Goal: Task Accomplishment & Management: Use online tool/utility

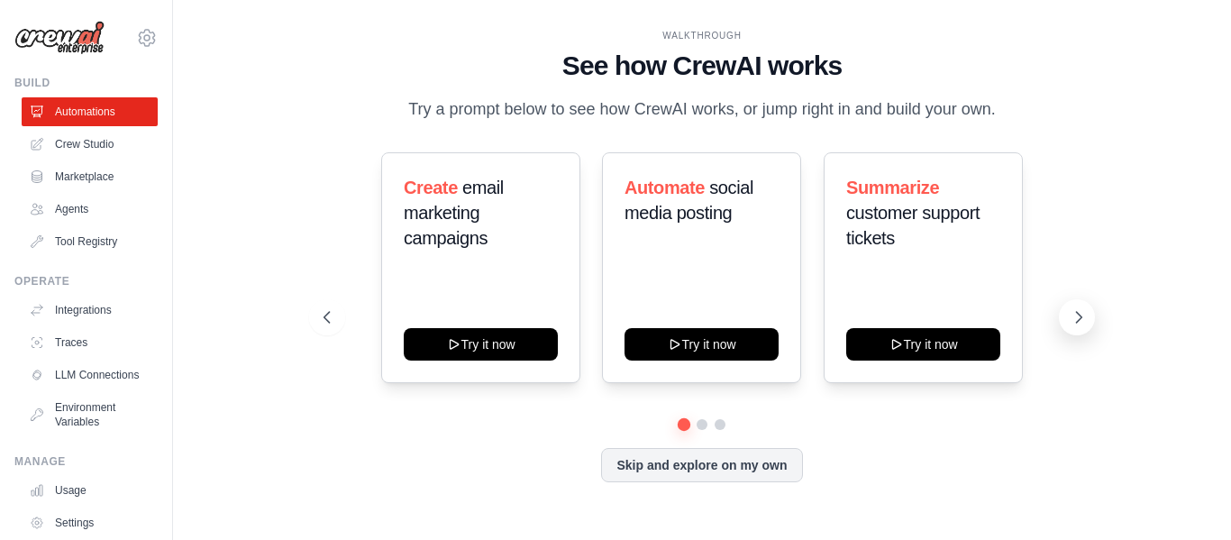
click at [1078, 316] on icon at bounding box center [1078, 317] width 18 height 18
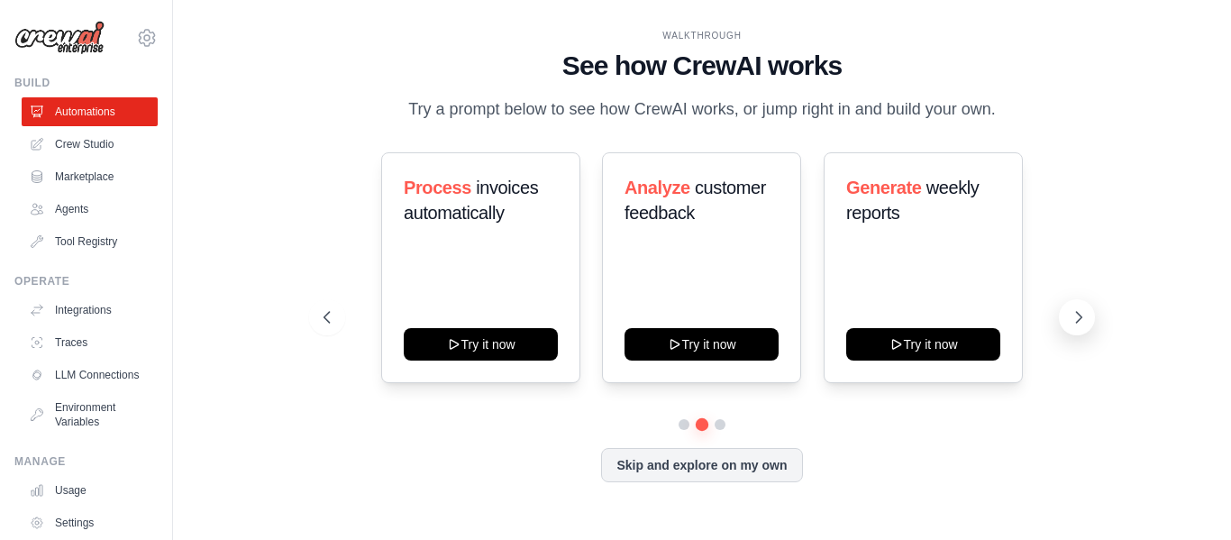
click at [1085, 321] on icon at bounding box center [1078, 317] width 18 height 18
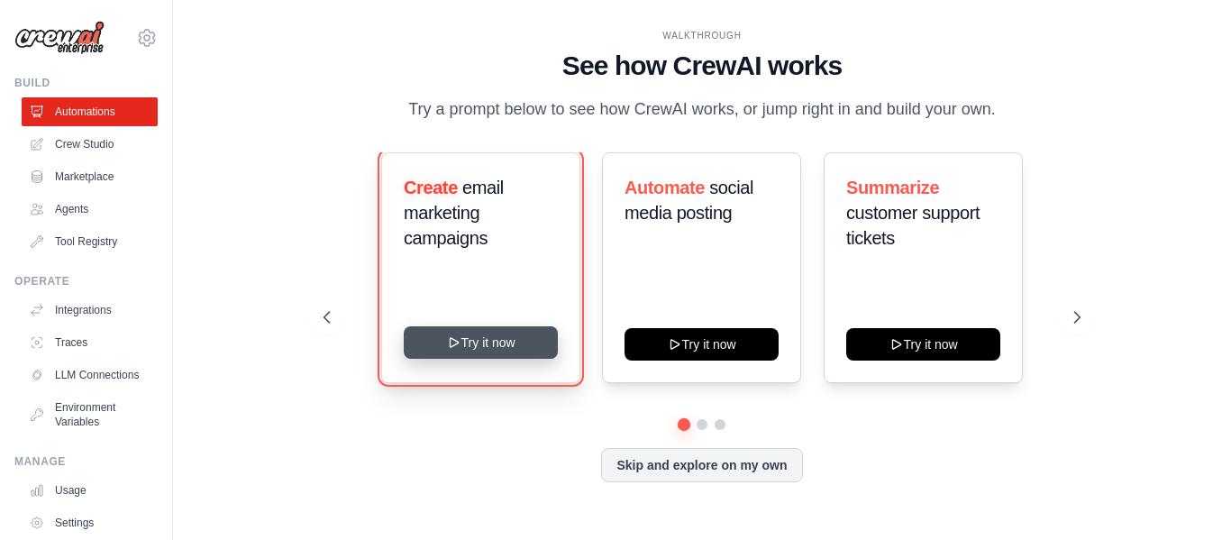
click at [533, 348] on button "Try it now" at bounding box center [481, 342] width 154 height 32
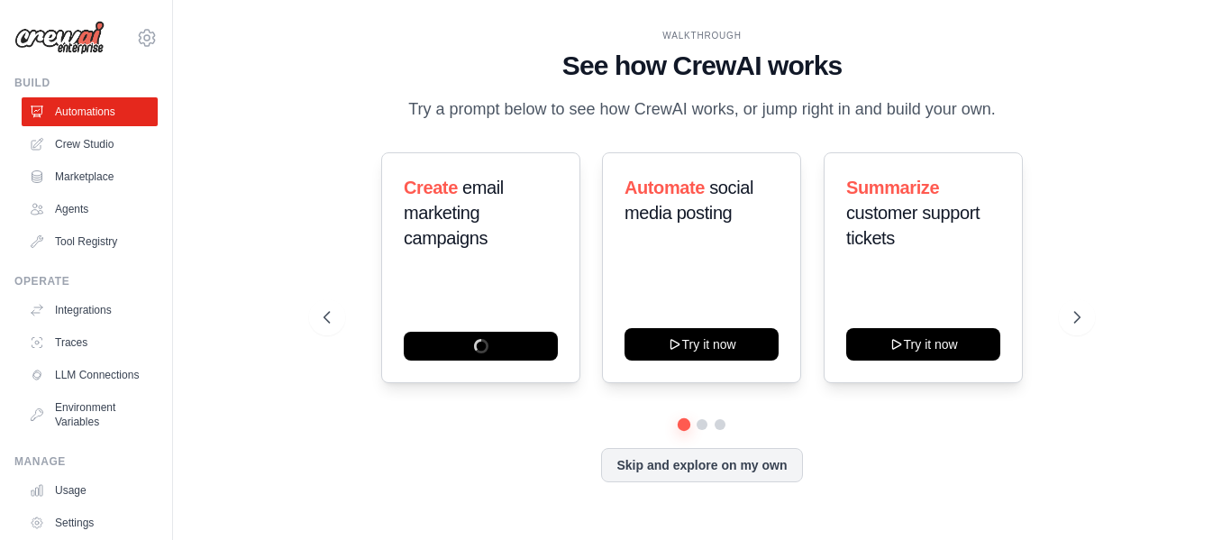
click at [351, 342] on div "Create email marketing campaigns Automate social media posting Try it now Summa…" at bounding box center [701, 267] width 757 height 231
click at [77, 378] on link "LLM Connections" at bounding box center [91, 374] width 136 height 29
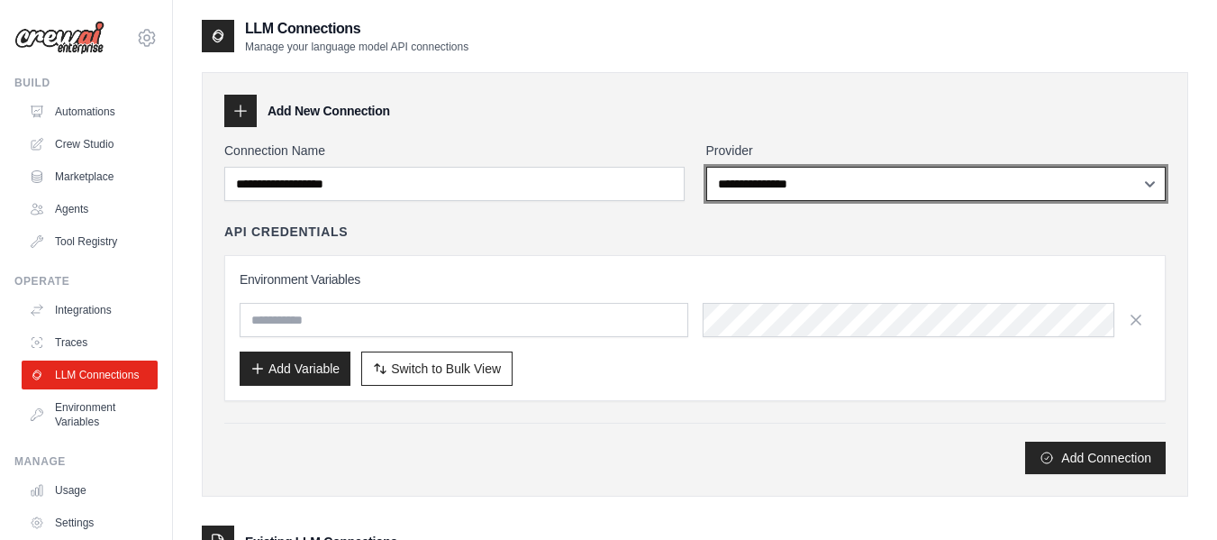
click at [835, 191] on select "**********" at bounding box center [936, 184] width 460 height 34
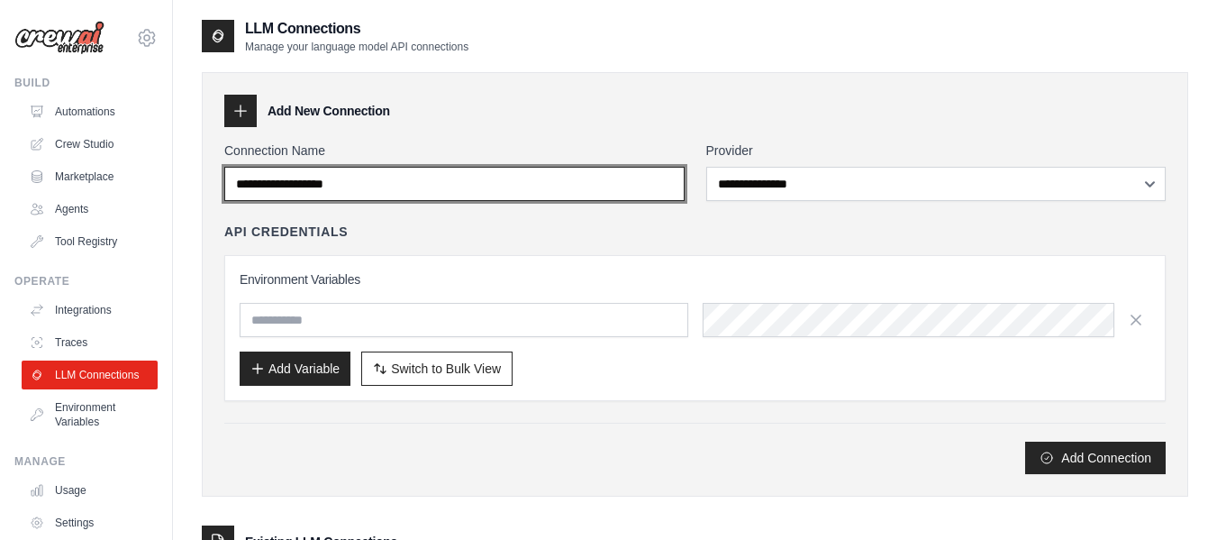
click at [572, 188] on input "Connection Name" at bounding box center [454, 184] width 460 height 34
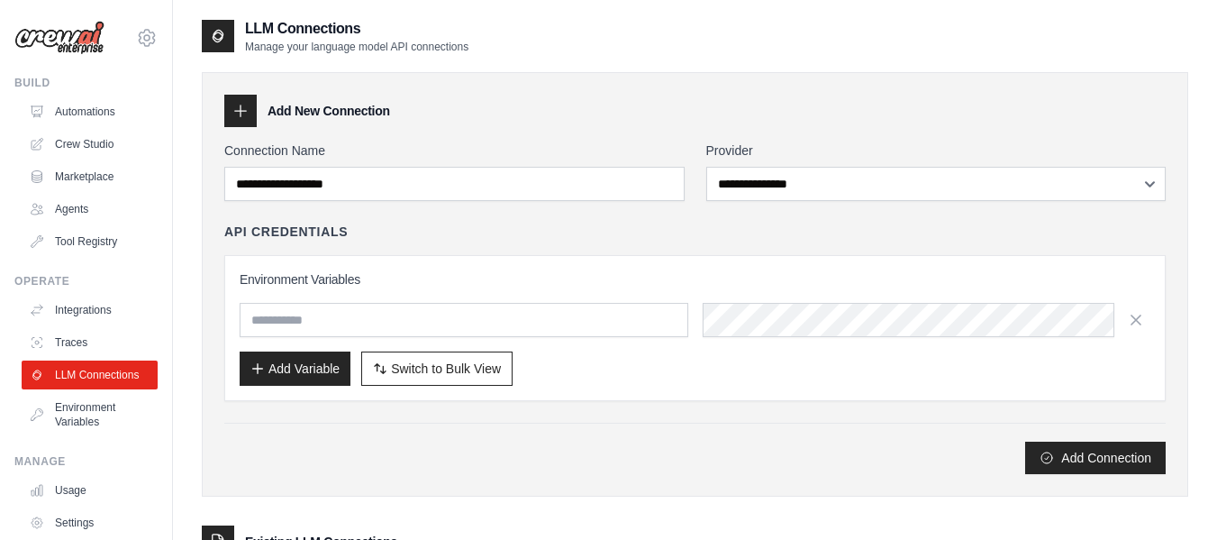
click at [480, 281] on h3 "Environment Variables" at bounding box center [695, 279] width 911 height 18
click at [473, 319] on input "text" at bounding box center [464, 320] width 449 height 34
click at [541, 238] on div "API Credentials" at bounding box center [694, 232] width 941 height 18
click at [99, 137] on link "Crew Studio" at bounding box center [91, 144] width 136 height 29
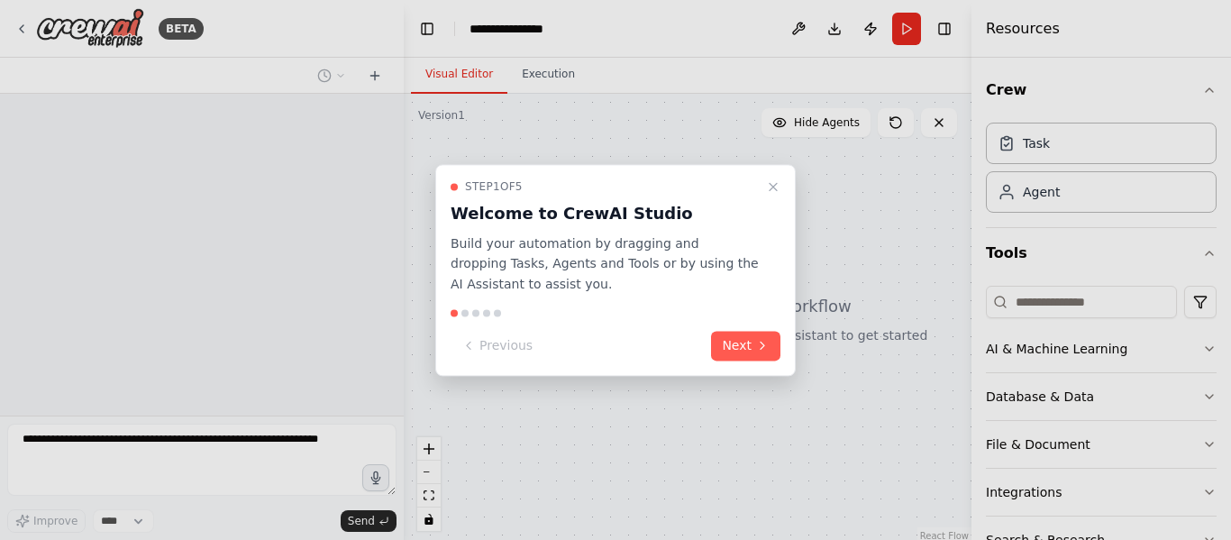
click at [749, 367] on div "Step 1 of 5 Welcome to CrewAI Studio Build your automation by dragging and drop…" at bounding box center [615, 270] width 360 height 212
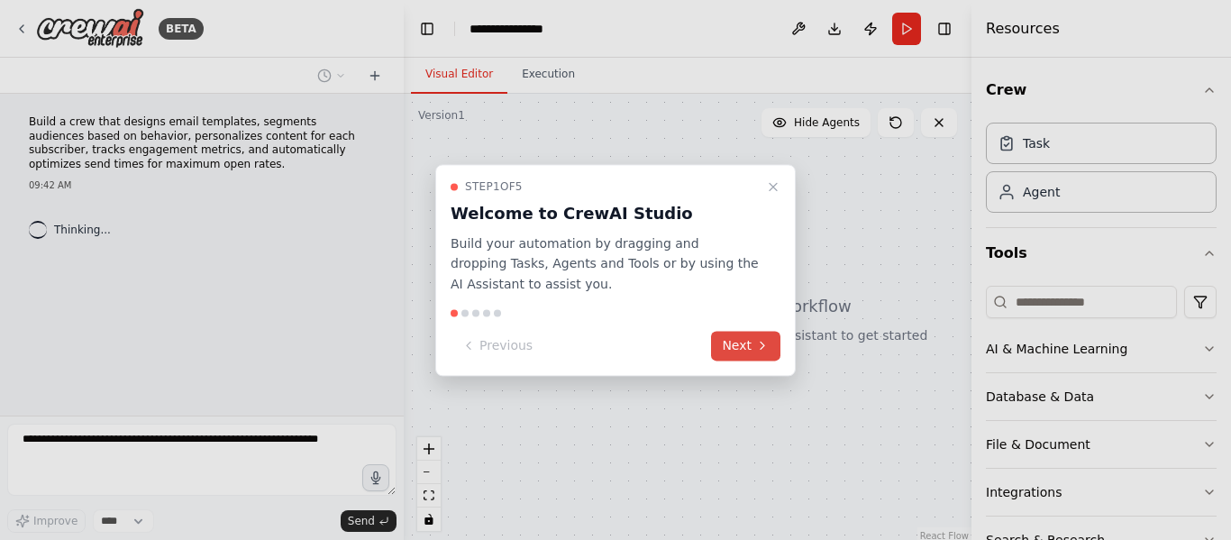
click at [750, 355] on button "Next" at bounding box center [745, 346] width 69 height 30
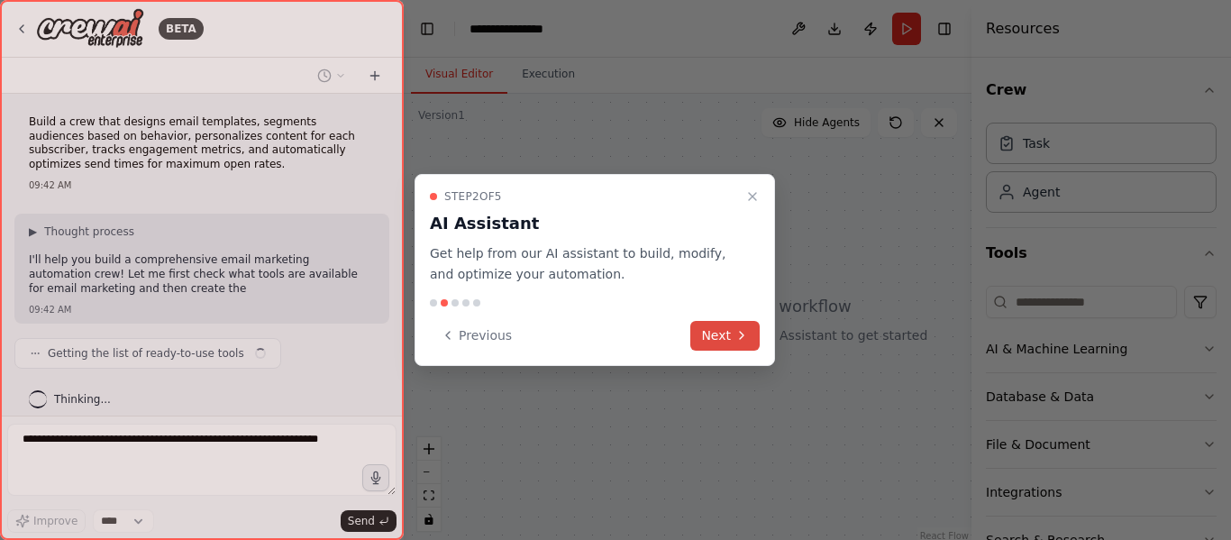
scroll to position [14, 0]
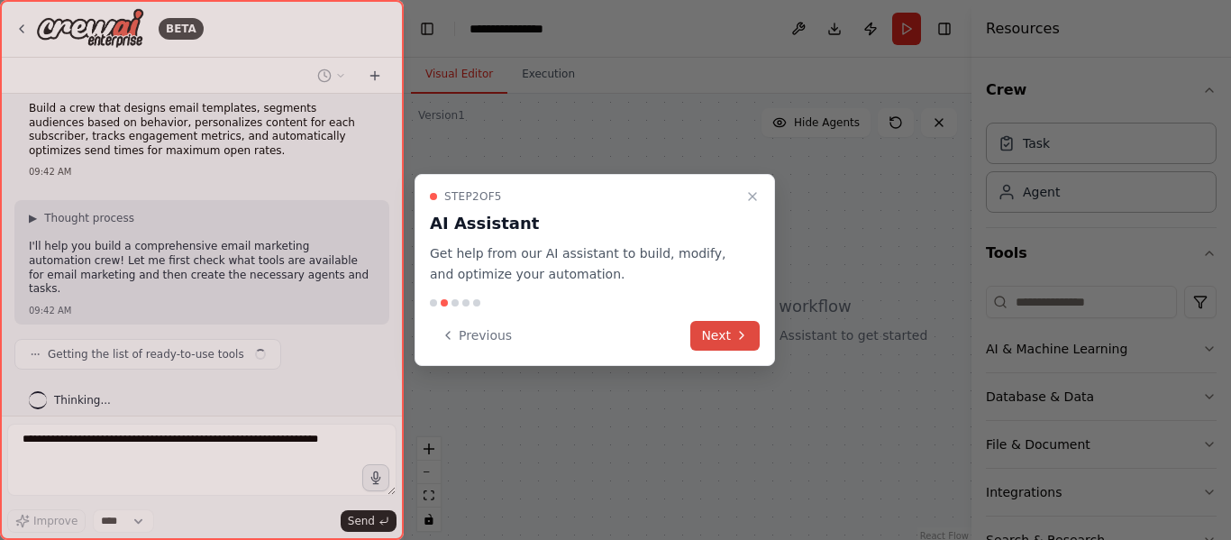
click at [729, 329] on button "Next" at bounding box center [724, 336] width 69 height 30
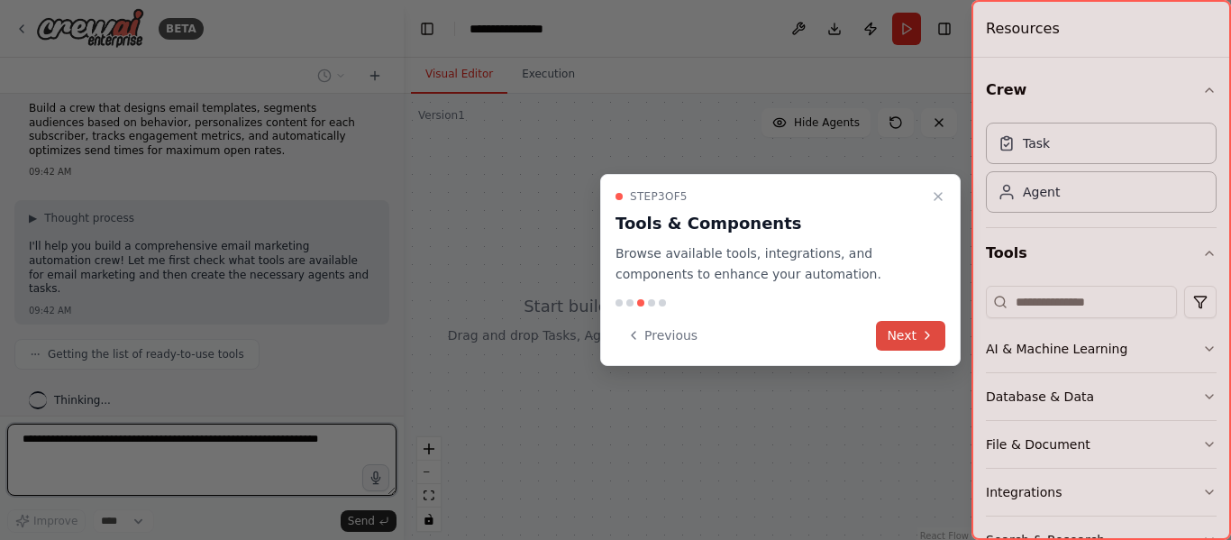
click at [914, 337] on button "Next" at bounding box center [910, 336] width 69 height 30
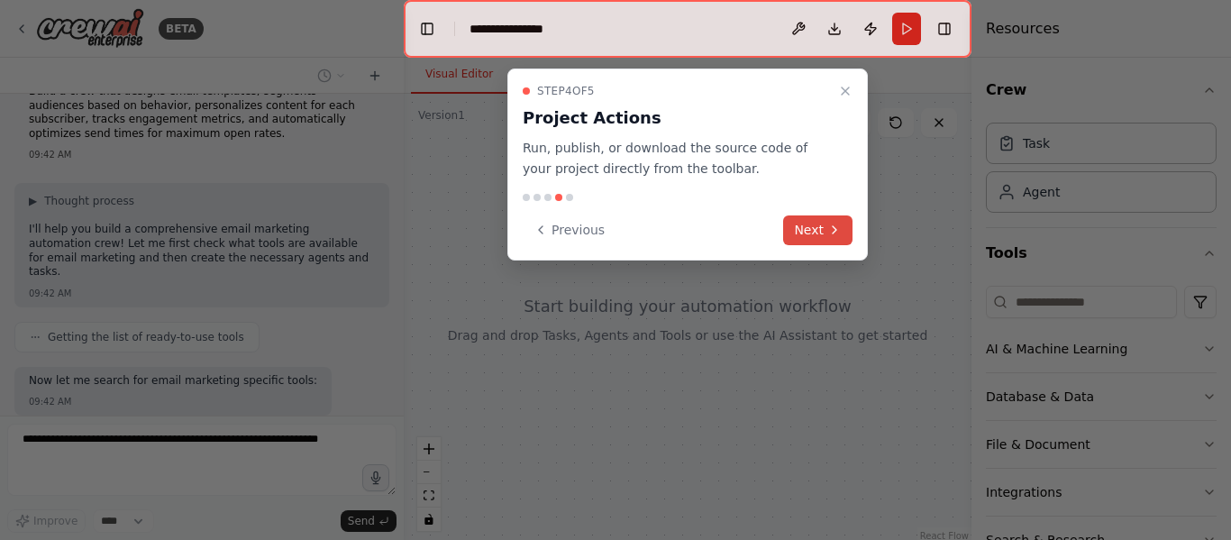
scroll to position [123, 0]
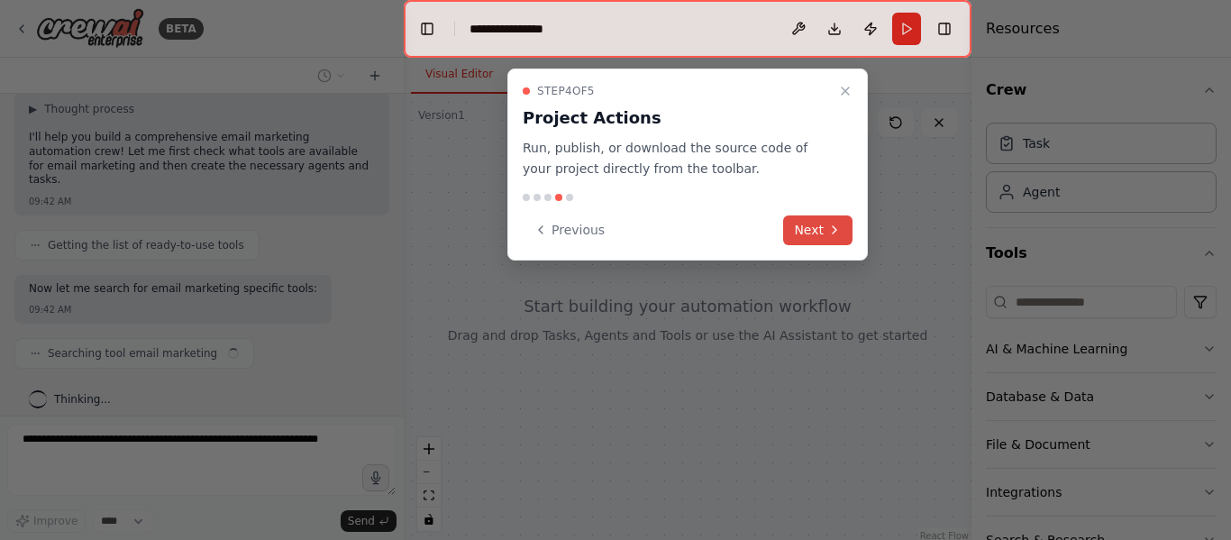
click at [822, 227] on button "Next" at bounding box center [817, 230] width 69 height 30
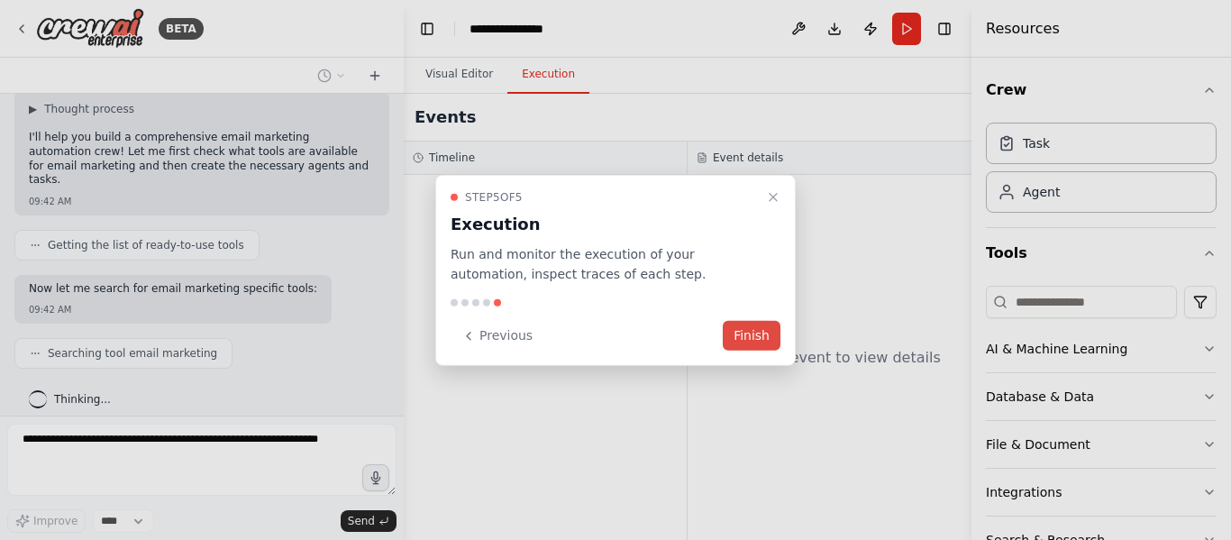
click at [822, 227] on div at bounding box center [615, 270] width 1231 height 540
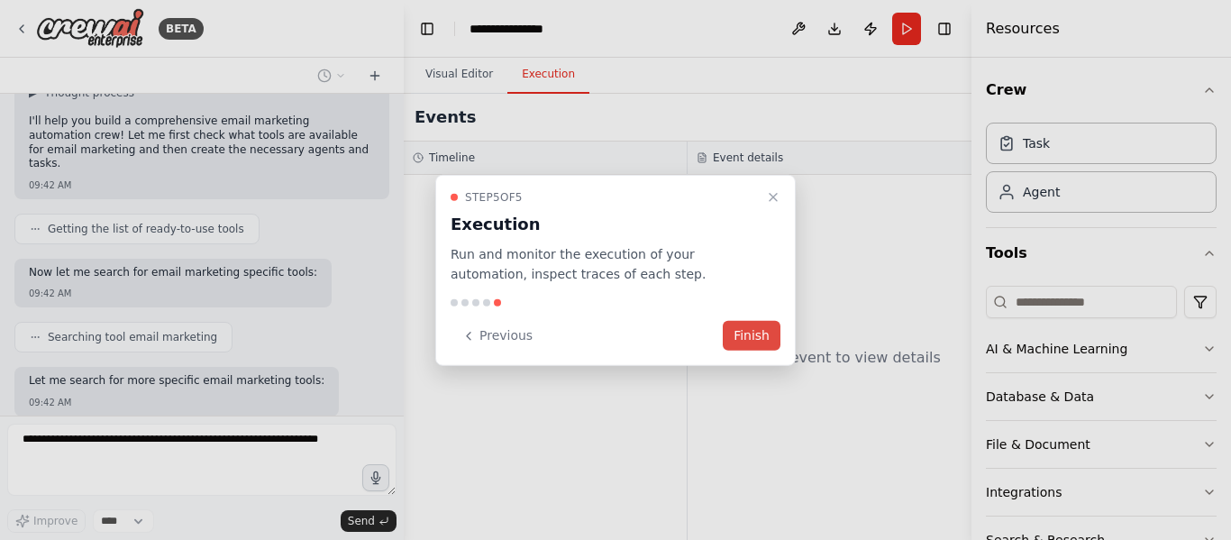
scroll to position [231, 0]
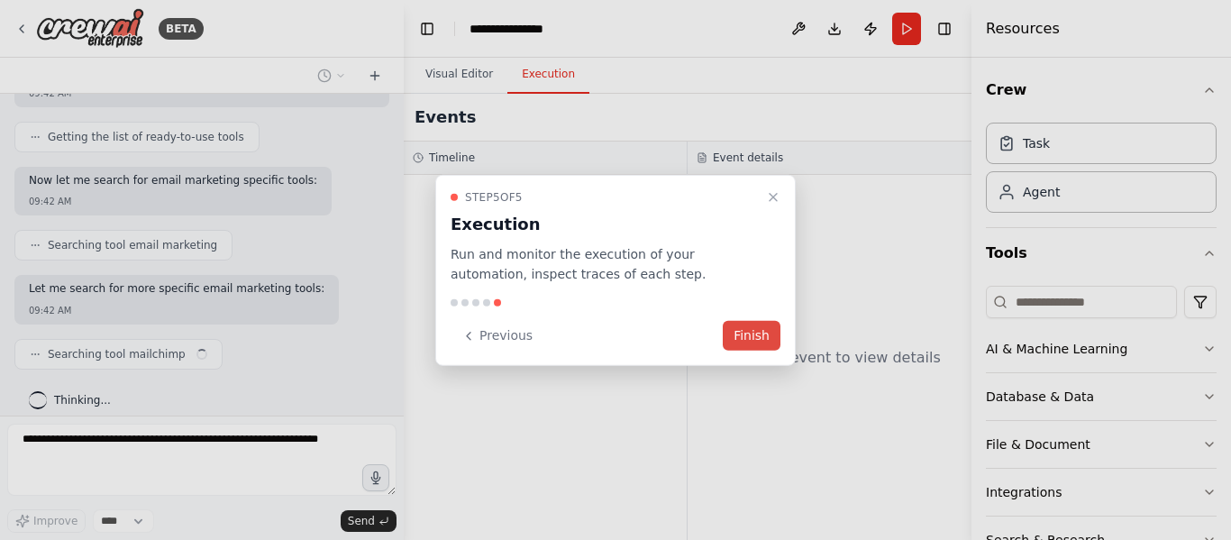
click at [759, 329] on button "Finish" at bounding box center [752, 336] width 58 height 30
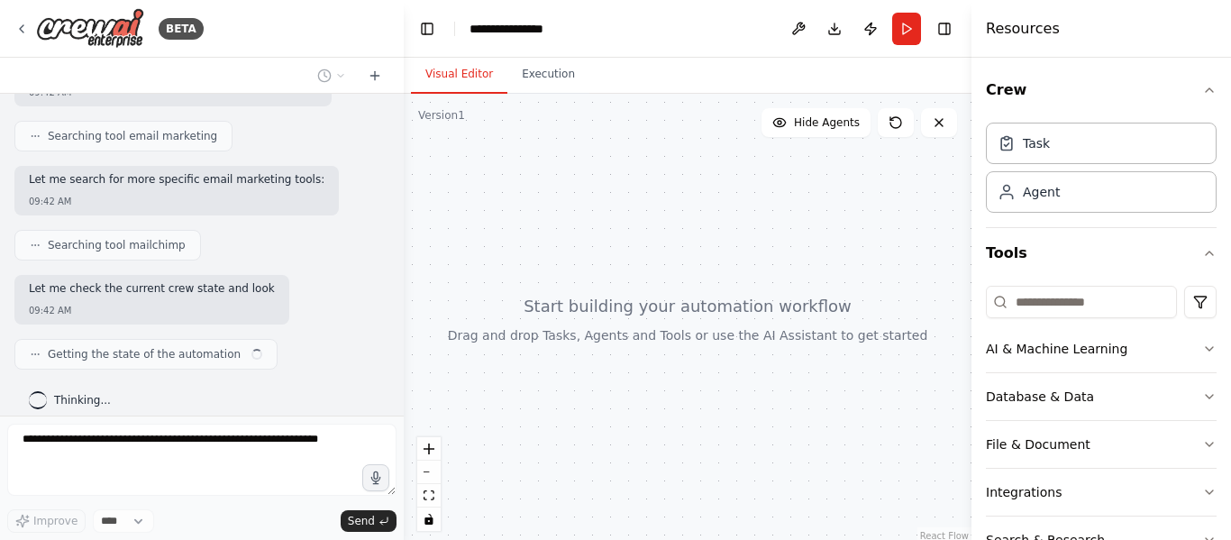
scroll to position [354, 0]
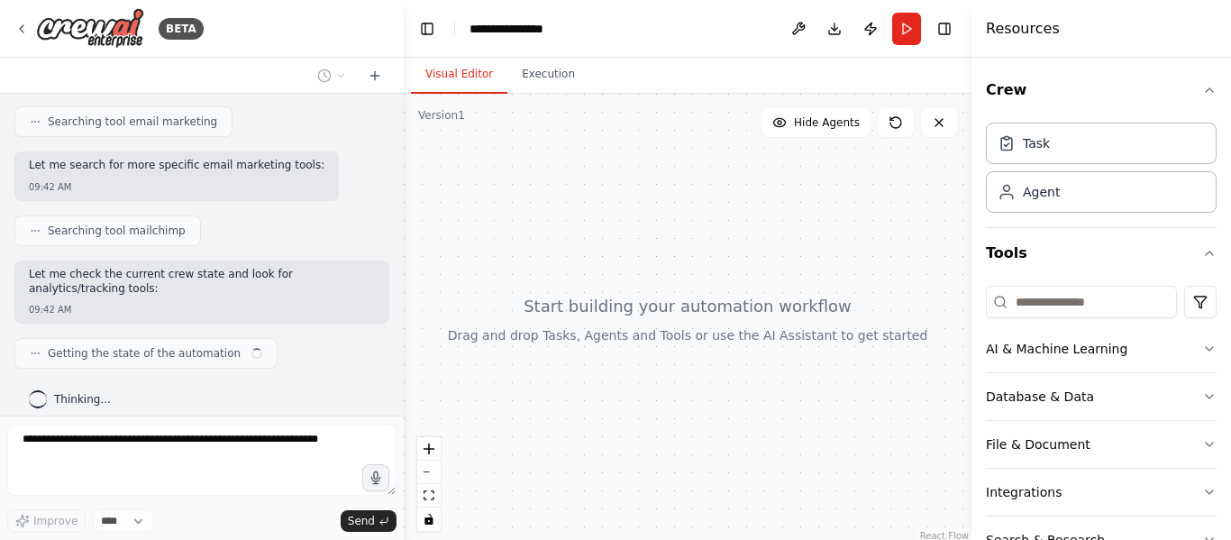
drag, startPoint x: 578, startPoint y: 258, endPoint x: 679, endPoint y: 268, distance: 101.4
click at [679, 268] on div at bounding box center [688, 319] width 568 height 450
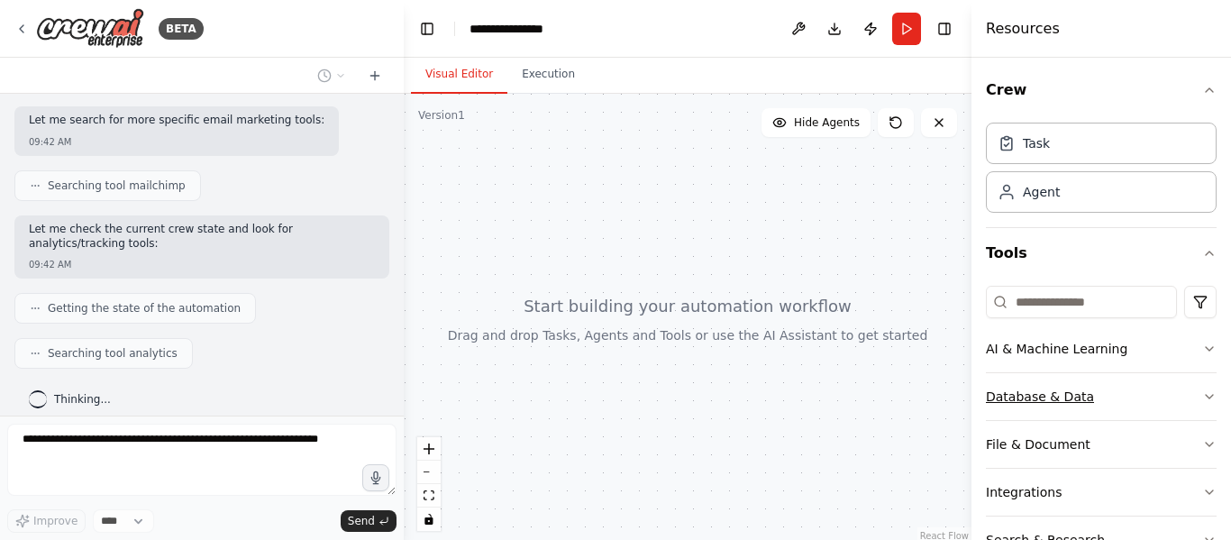
click at [1032, 398] on div "Database & Data" at bounding box center [1040, 396] width 108 height 18
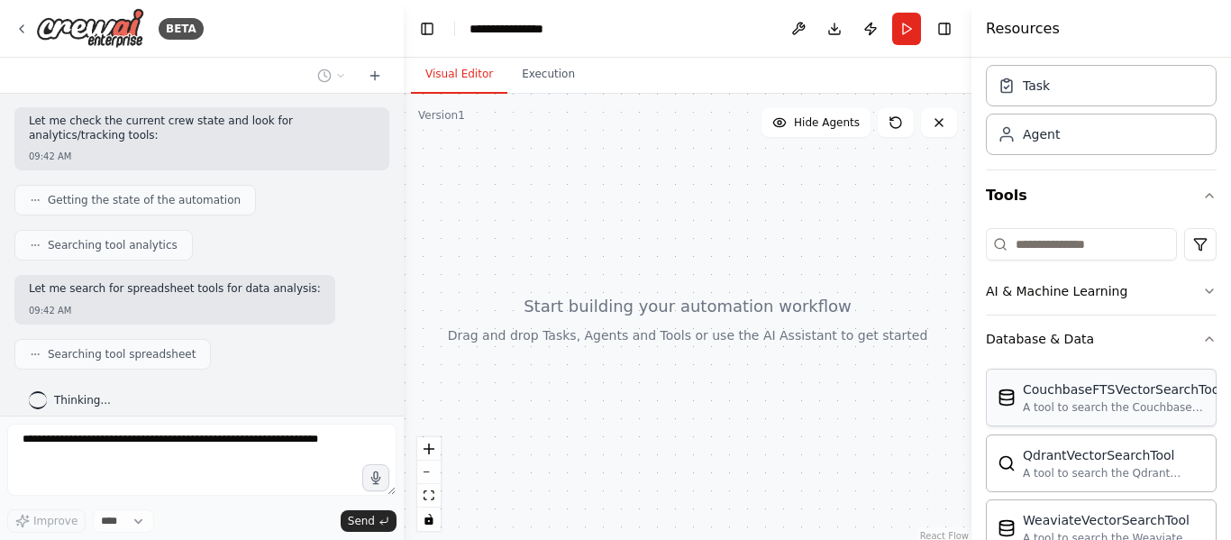
scroll to position [0, 0]
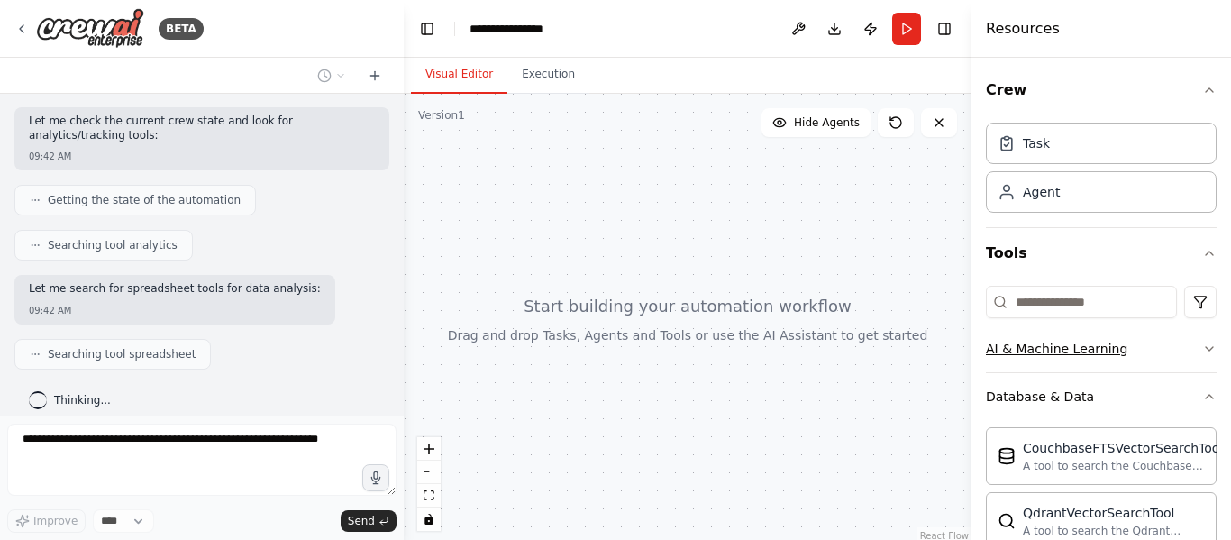
click at [1192, 357] on button "AI & Machine Learning" at bounding box center [1101, 348] width 231 height 47
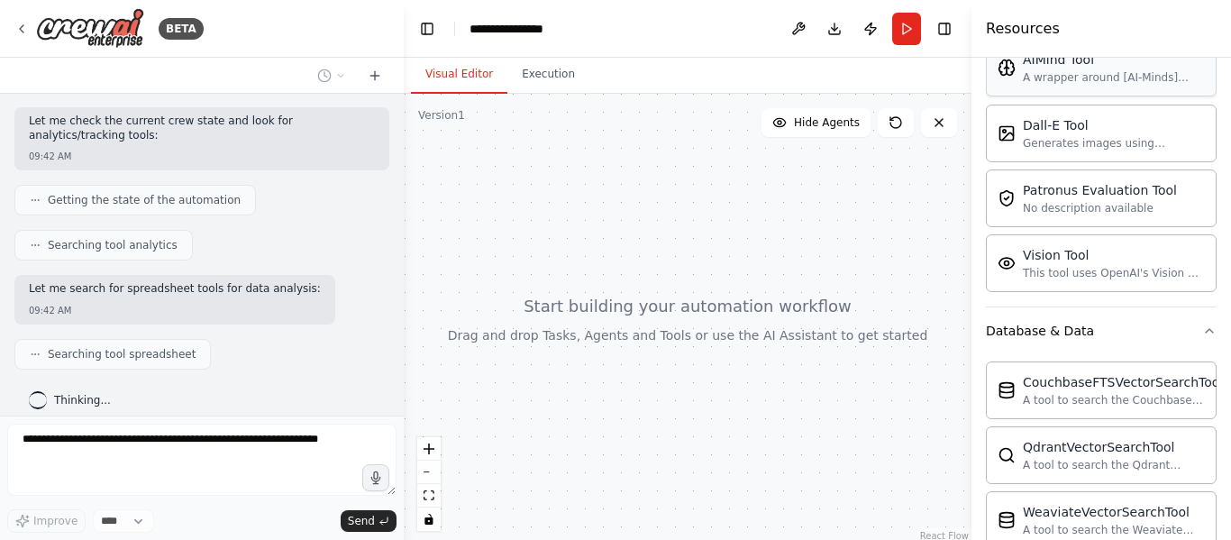
scroll to position [341, 0]
click at [640, 190] on div at bounding box center [688, 319] width 568 height 450
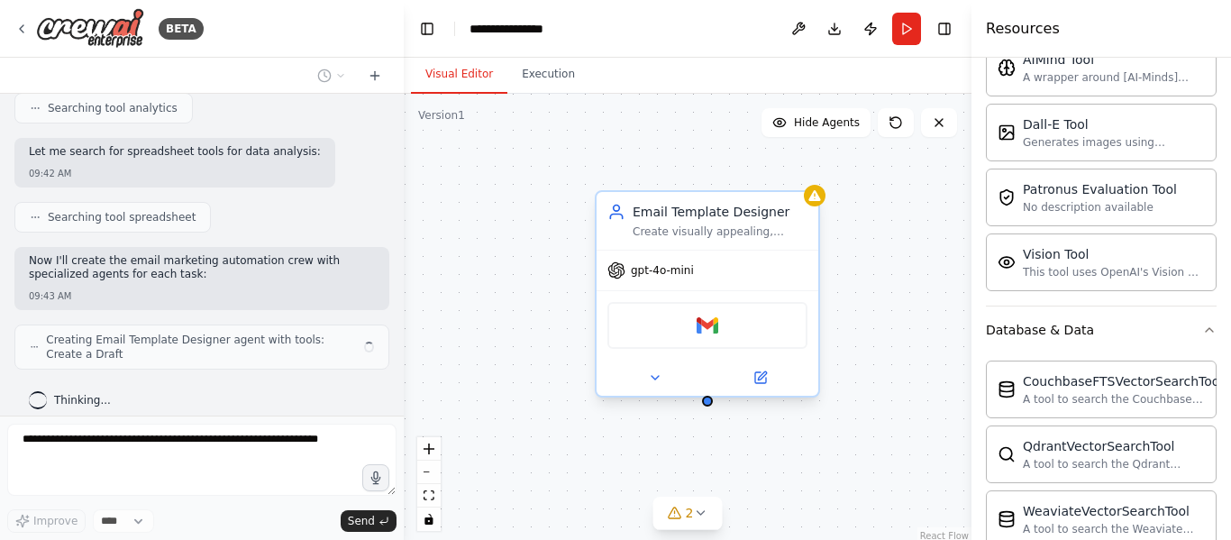
scroll to position [630, 0]
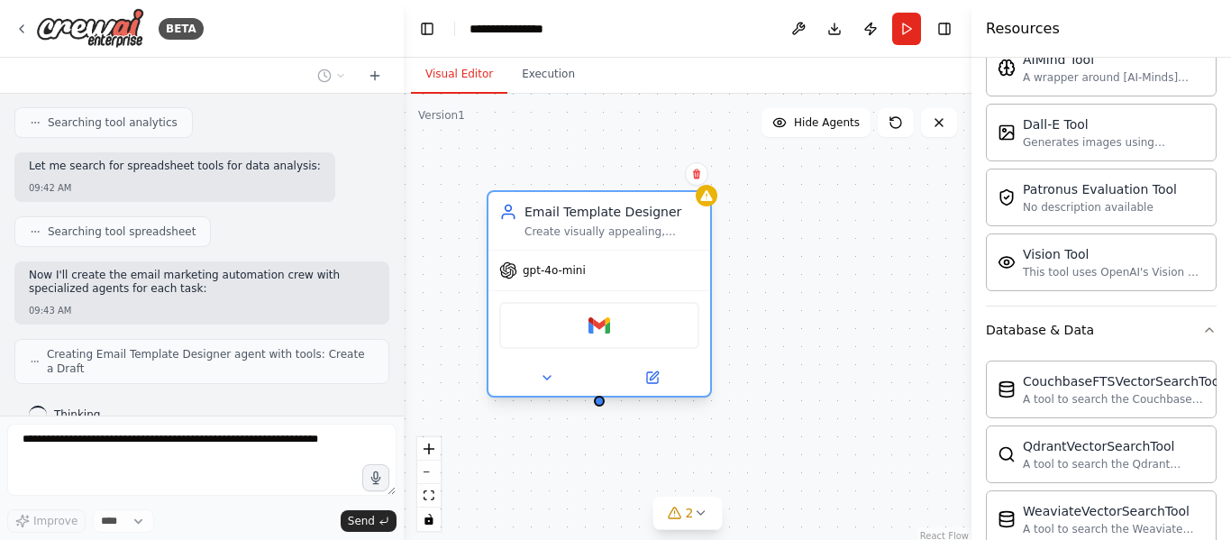
drag, startPoint x: 714, startPoint y: 313, endPoint x: 576, endPoint y: 306, distance: 138.0
click at [576, 306] on div "Gmail" at bounding box center [599, 325] width 200 height 47
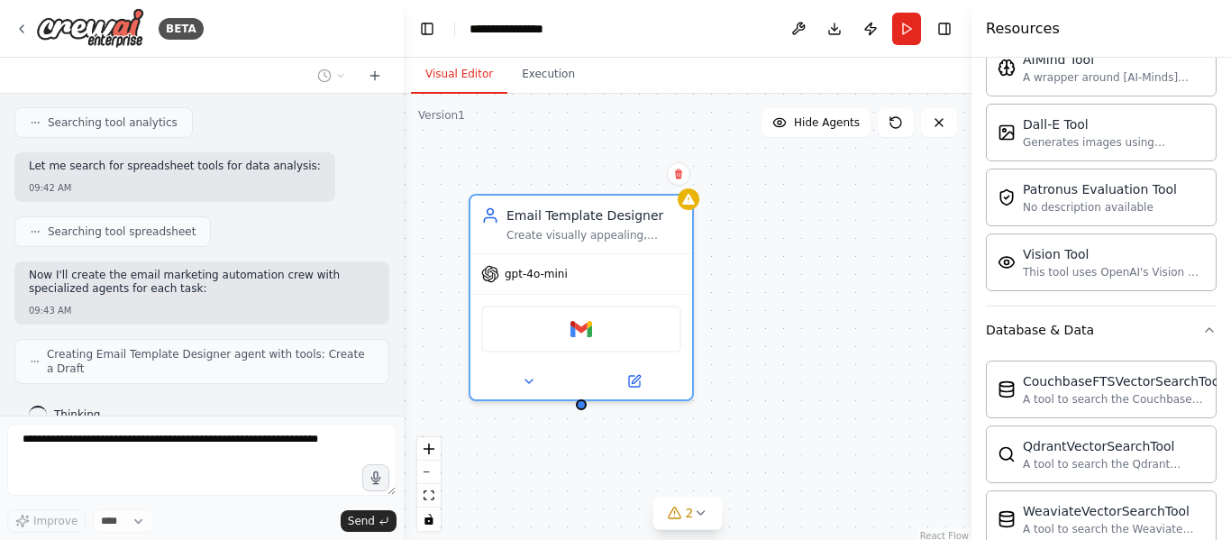
click at [733, 296] on div "Email Template Designer Create visually appealing, responsive email templates f…" at bounding box center [688, 319] width 568 height 450
click at [787, 303] on div "Email Template Designer Create visually appealing, responsive email templates f…" at bounding box center [688, 319] width 568 height 450
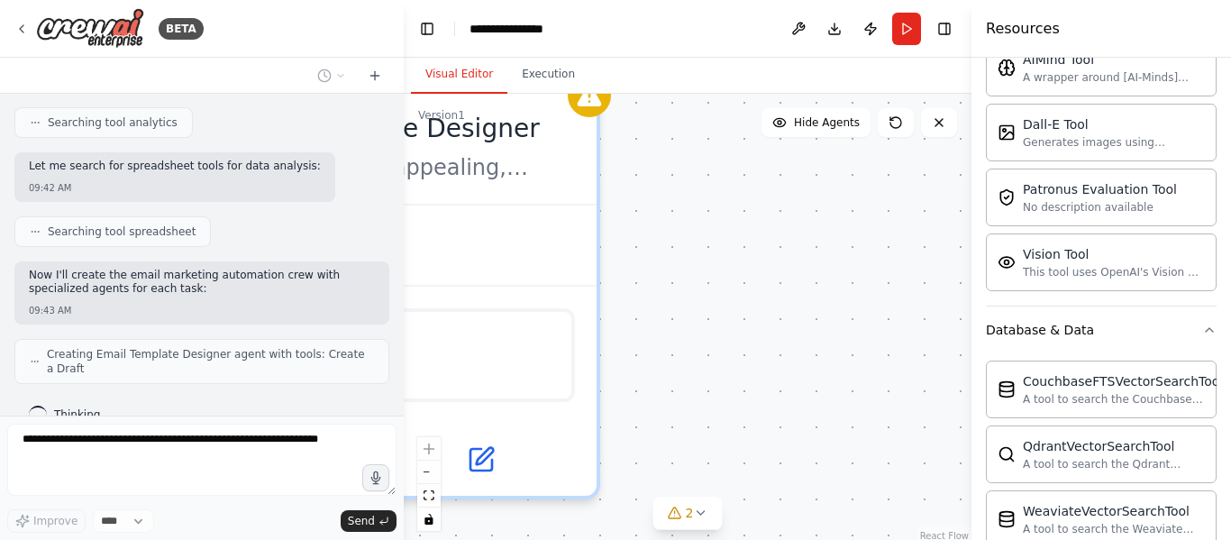
scroll to position [689, 0]
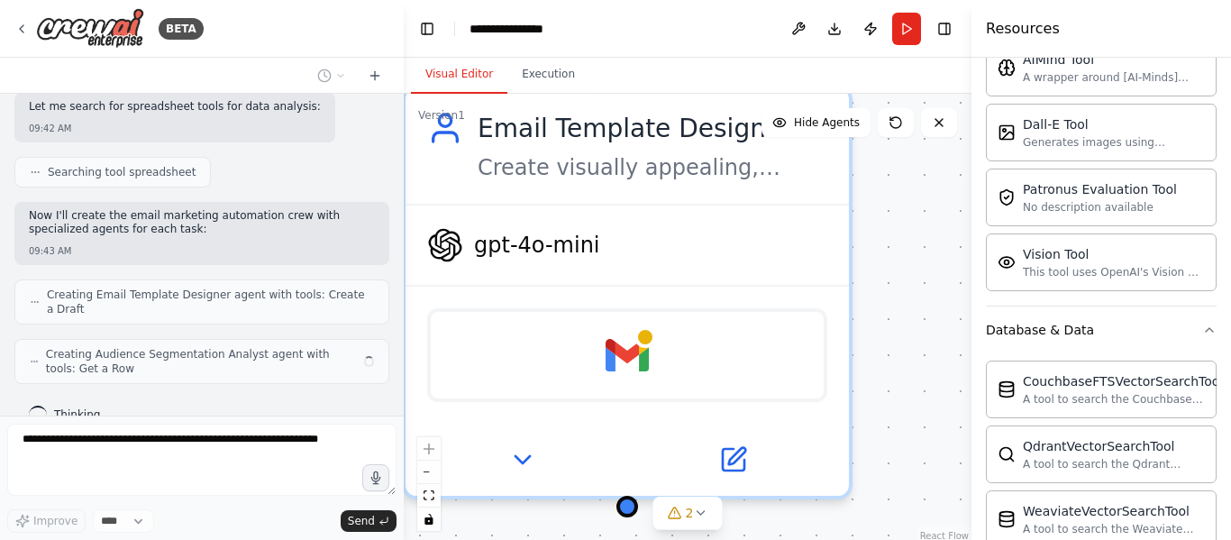
click at [781, 296] on div "Gmail" at bounding box center [626, 354] width 443 height 139
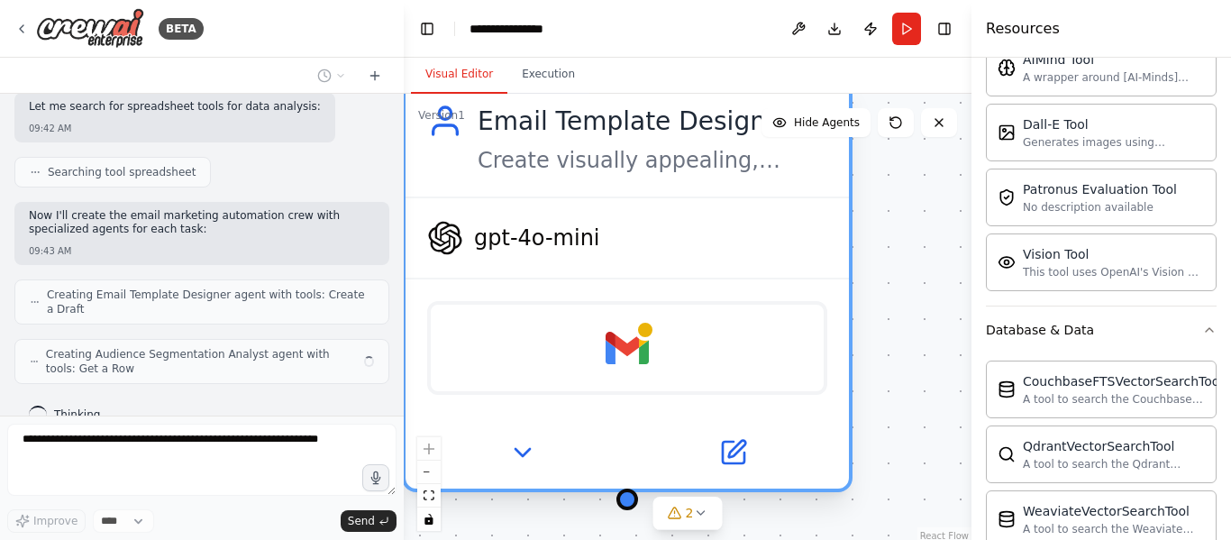
click at [781, 296] on div "Gmail" at bounding box center [626, 346] width 443 height 139
click at [759, 312] on div "Gmail" at bounding box center [627, 348] width 400 height 94
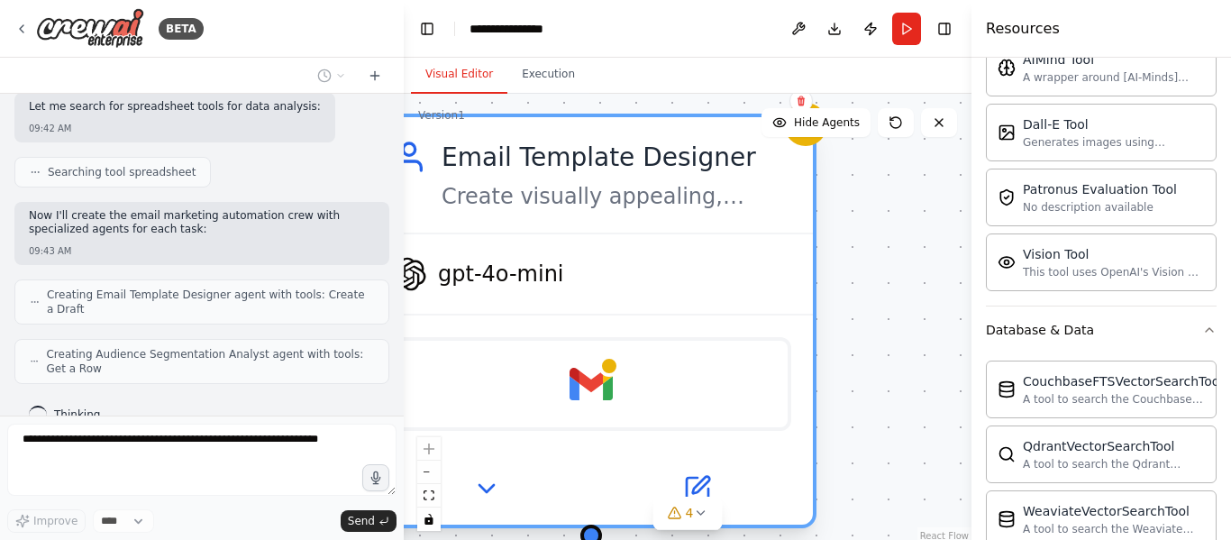
drag, startPoint x: 848, startPoint y: 201, endPoint x: 800, endPoint y: 245, distance: 65.0
click at [800, 245] on div "gpt-4o-mini" at bounding box center [590, 273] width 443 height 79
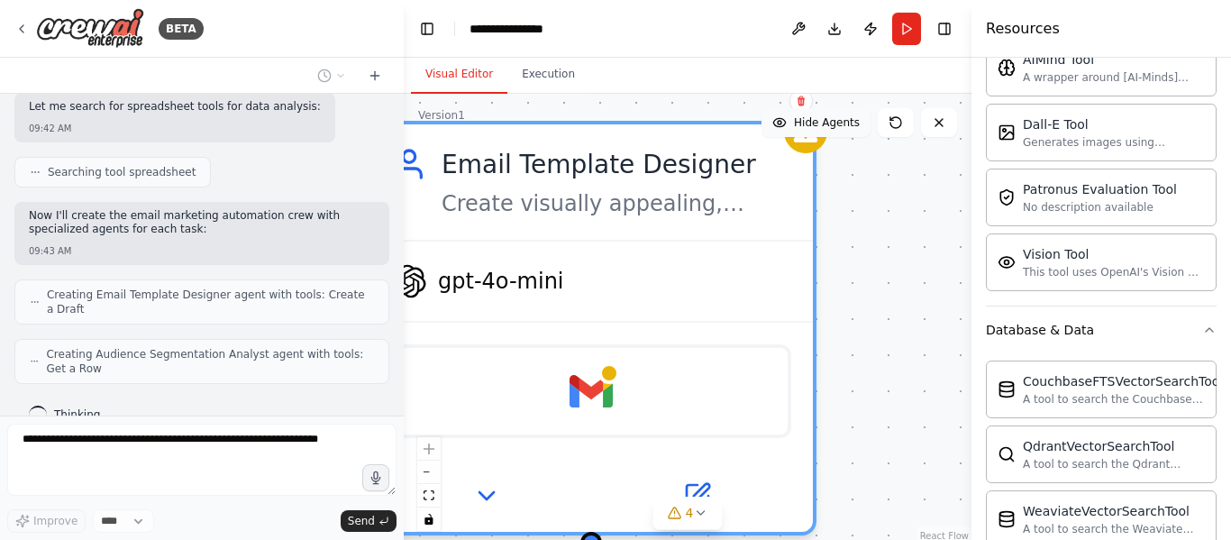
scroll to position [749, 0]
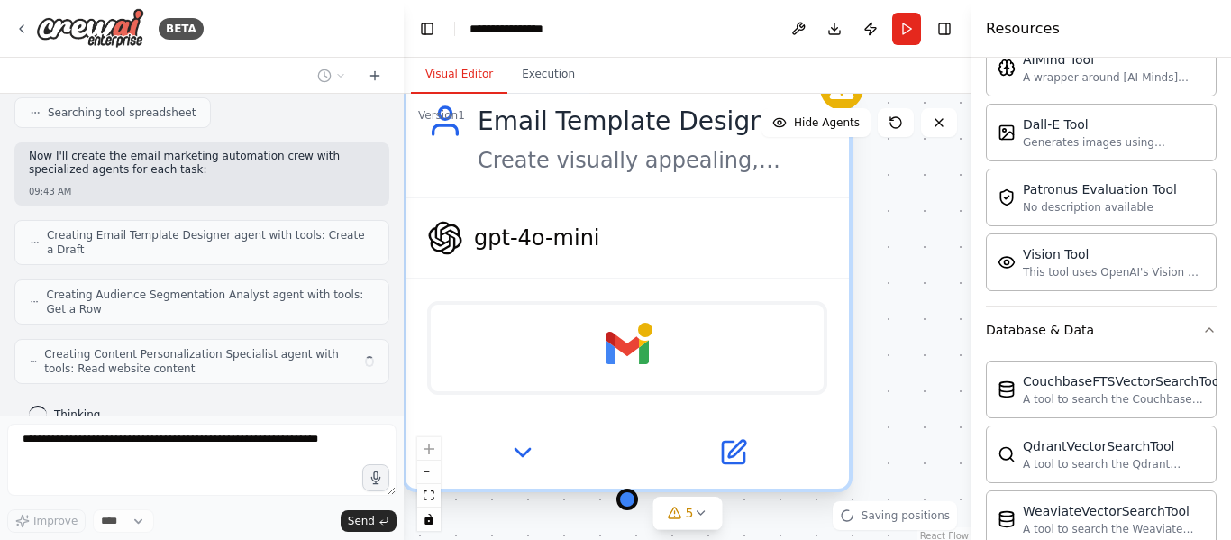
click at [801, 95] on div "Email Template Designer Create visually appealing, responsive email templates f…" at bounding box center [626, 138] width 443 height 115
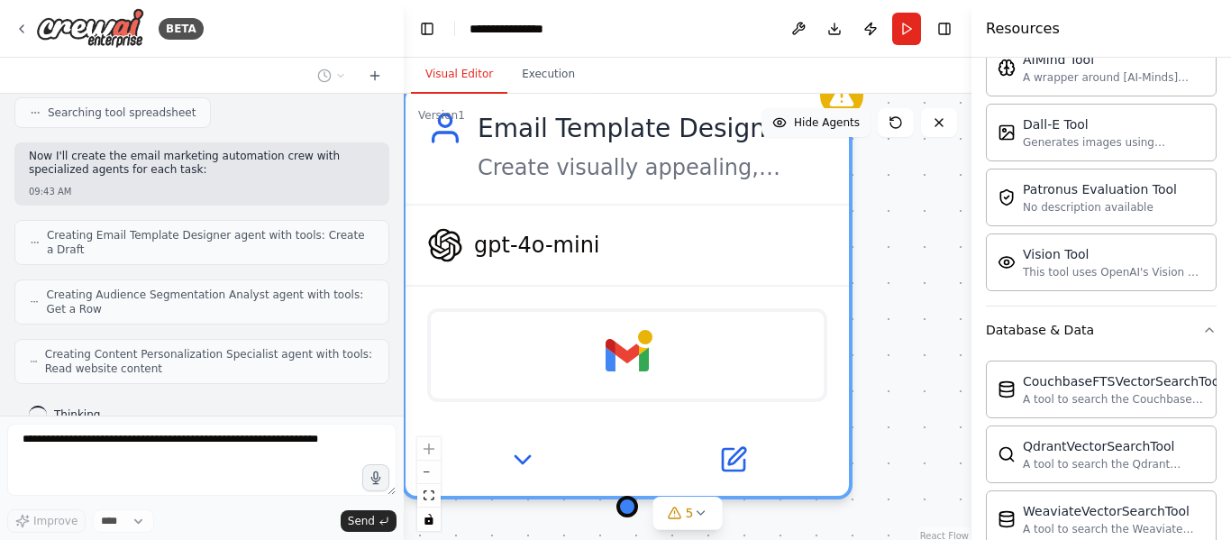
click at [823, 131] on button "Hide Agents" at bounding box center [815, 122] width 109 height 29
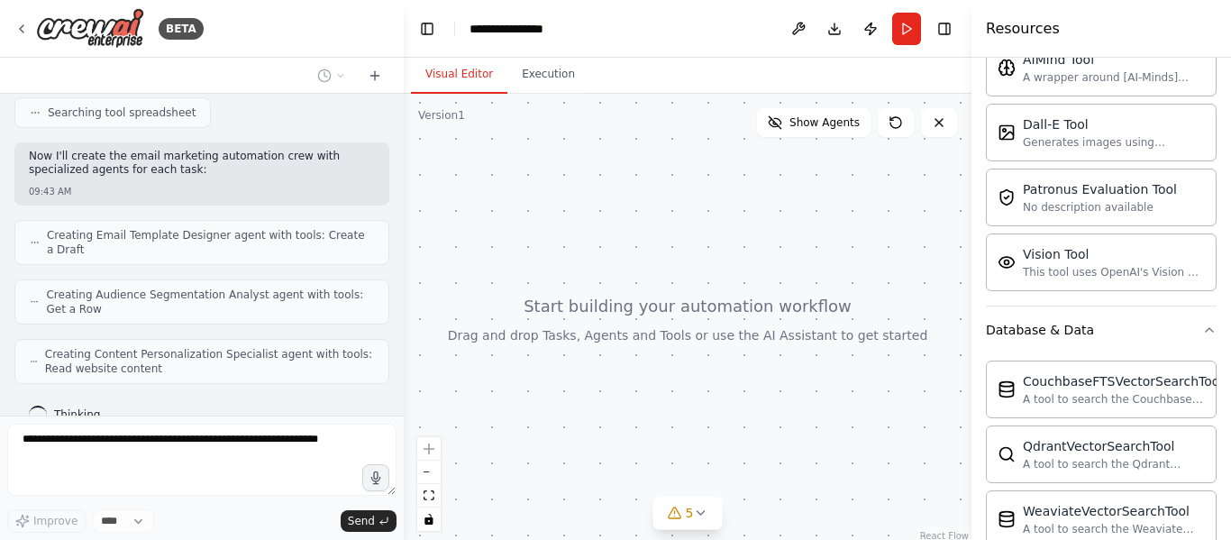
click at [654, 305] on div at bounding box center [688, 319] width 568 height 450
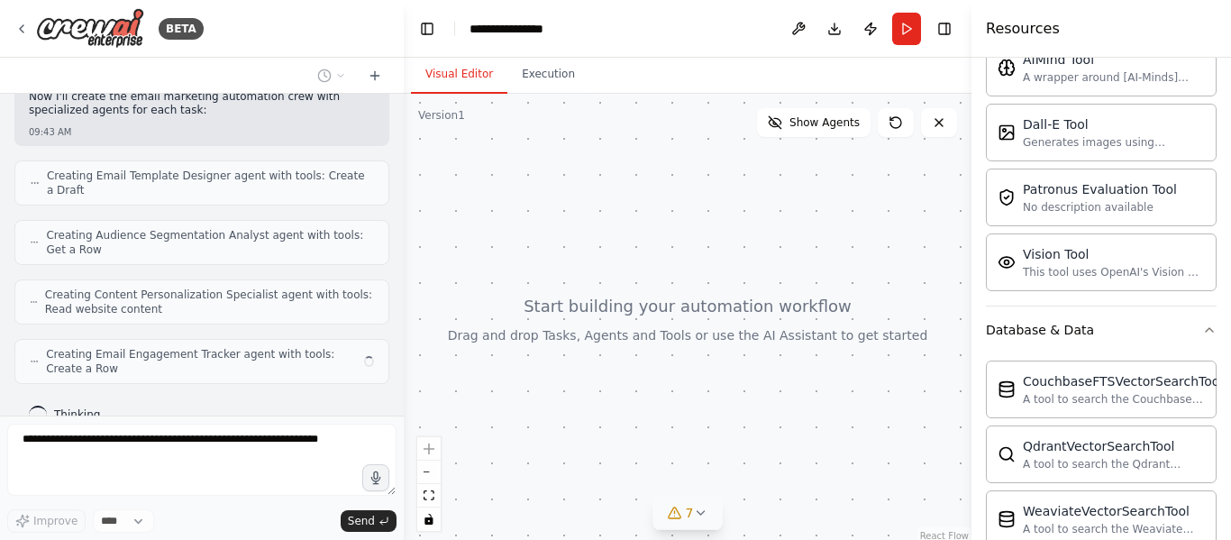
click at [697, 519] on icon at bounding box center [700, 512] width 14 height 14
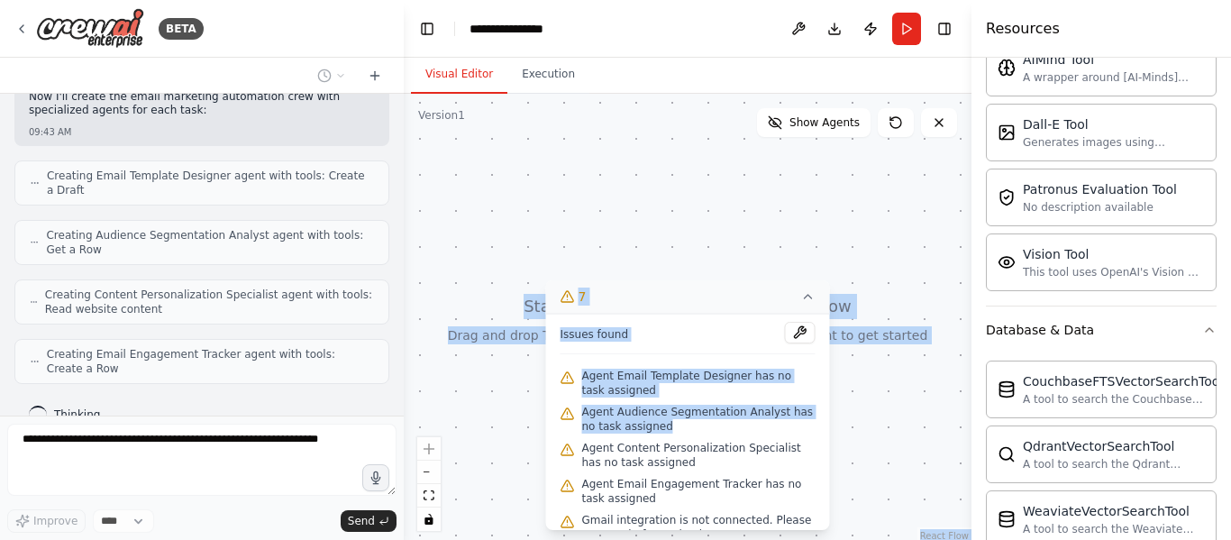
drag, startPoint x: 671, startPoint y: 419, endPoint x: 693, endPoint y: 237, distance: 183.3
click at [693, 237] on div "Version 1 Show Tools Show Agents React Flow Press enter or space to select a no…" at bounding box center [688, 319] width 568 height 450
click at [650, 179] on div at bounding box center [688, 319] width 568 height 450
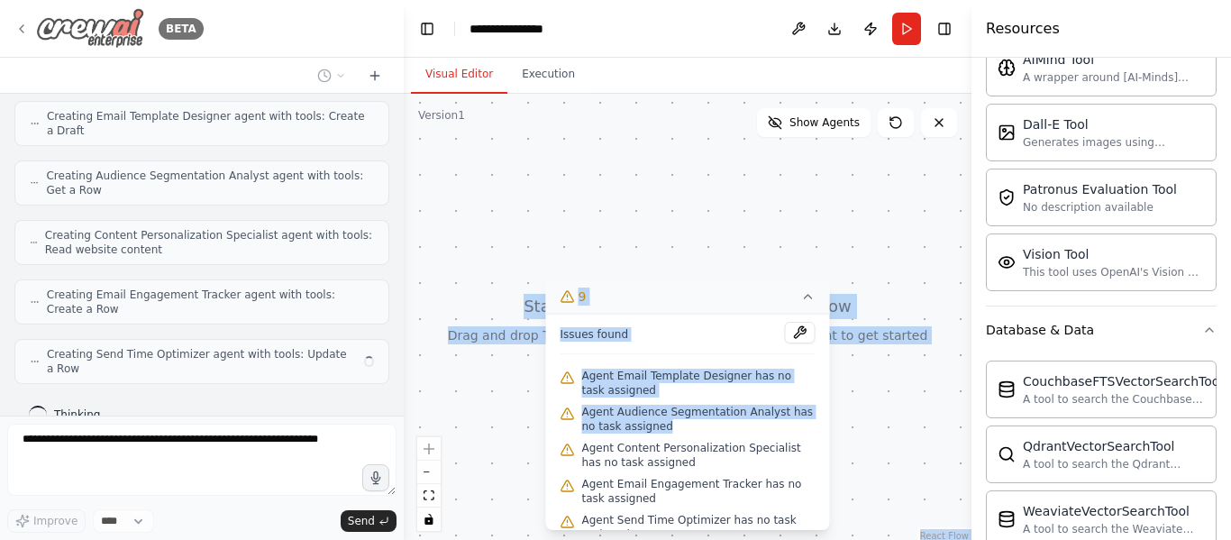
scroll to position [853, 0]
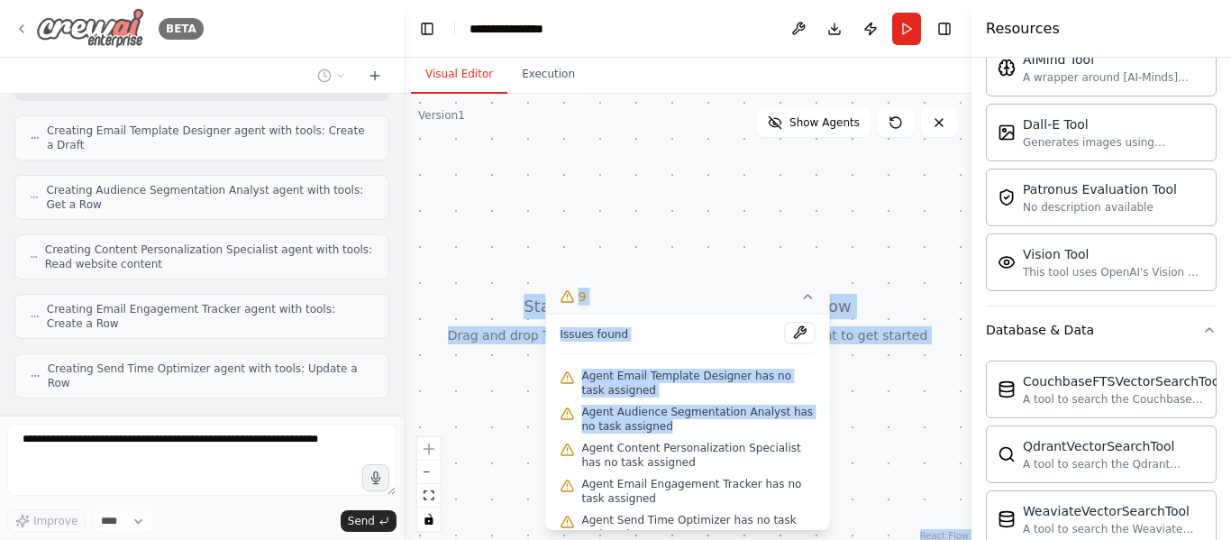
click at [68, 23] on img at bounding box center [90, 28] width 108 height 41
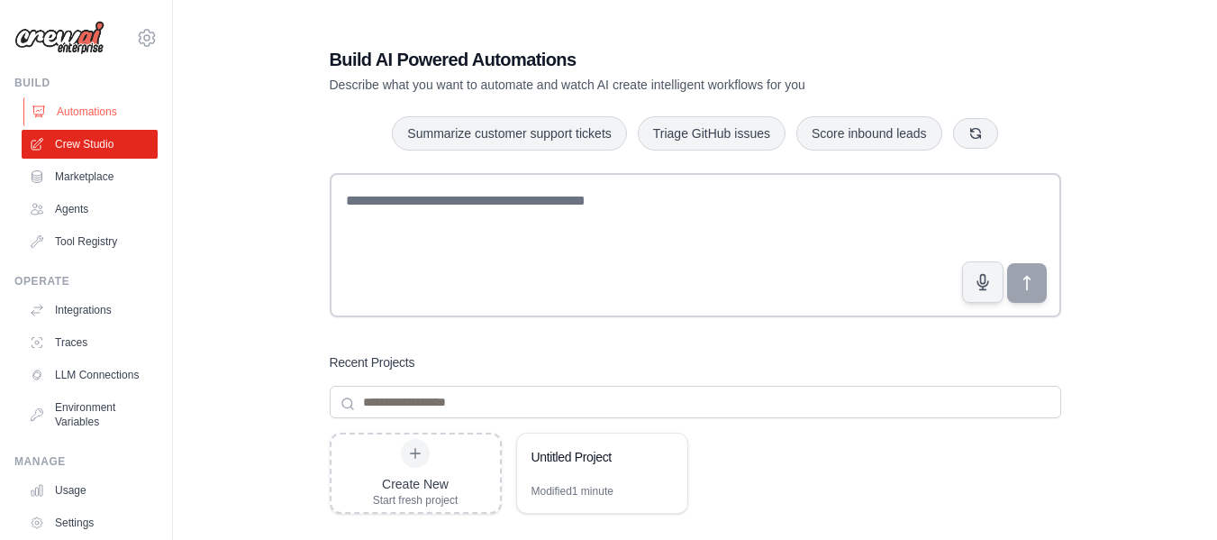
click at [87, 113] on link "Automations" at bounding box center [91, 111] width 136 height 29
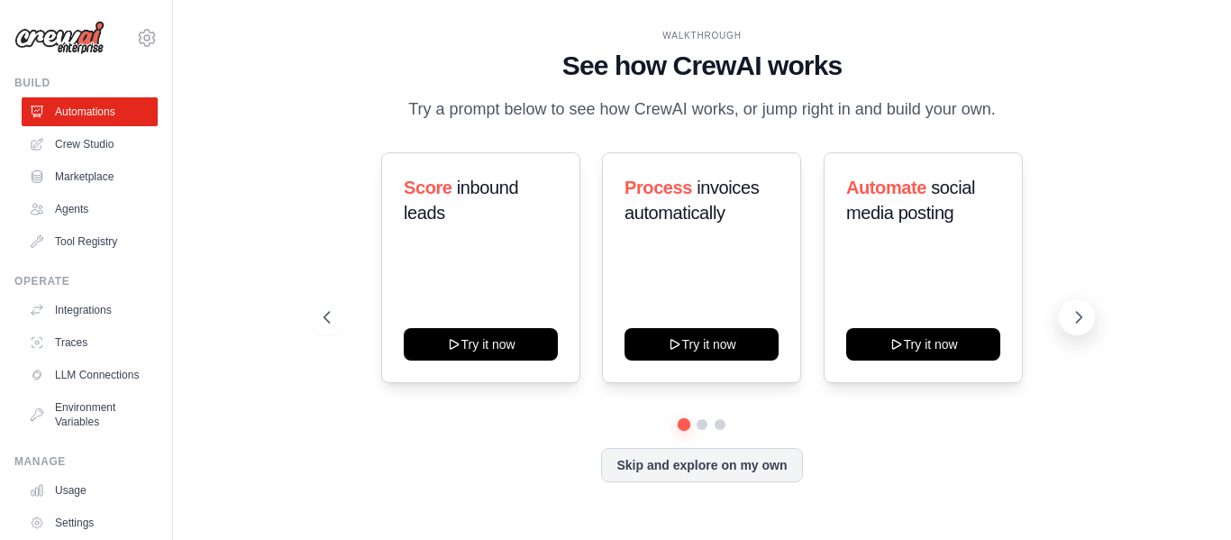
click at [1085, 319] on icon at bounding box center [1078, 317] width 18 height 18
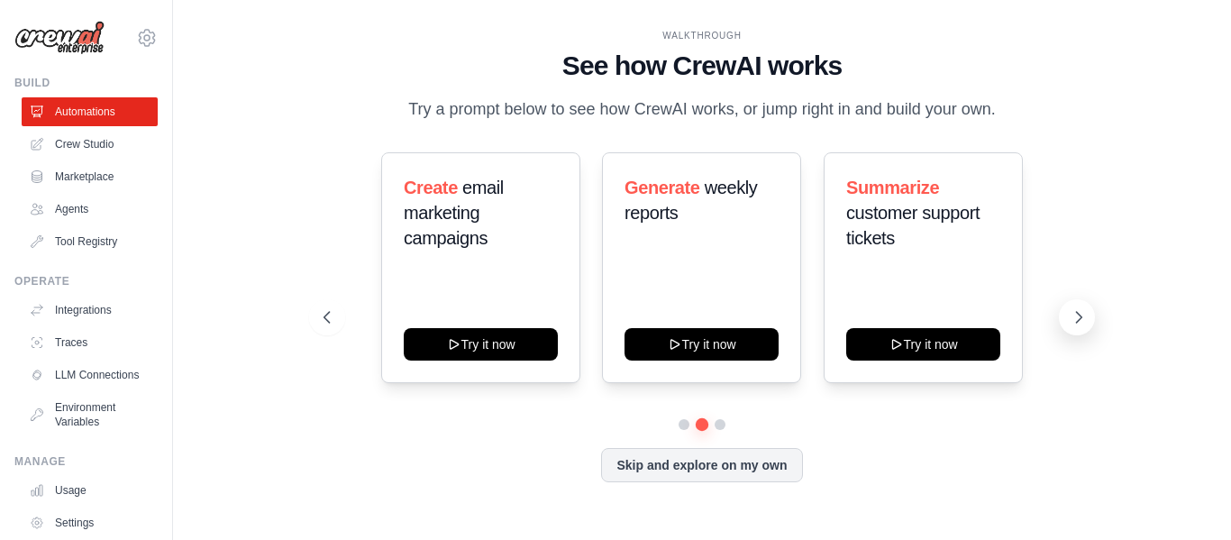
click at [1085, 319] on icon at bounding box center [1078, 317] width 18 height 18
